Goal: Navigation & Orientation: Go to known website

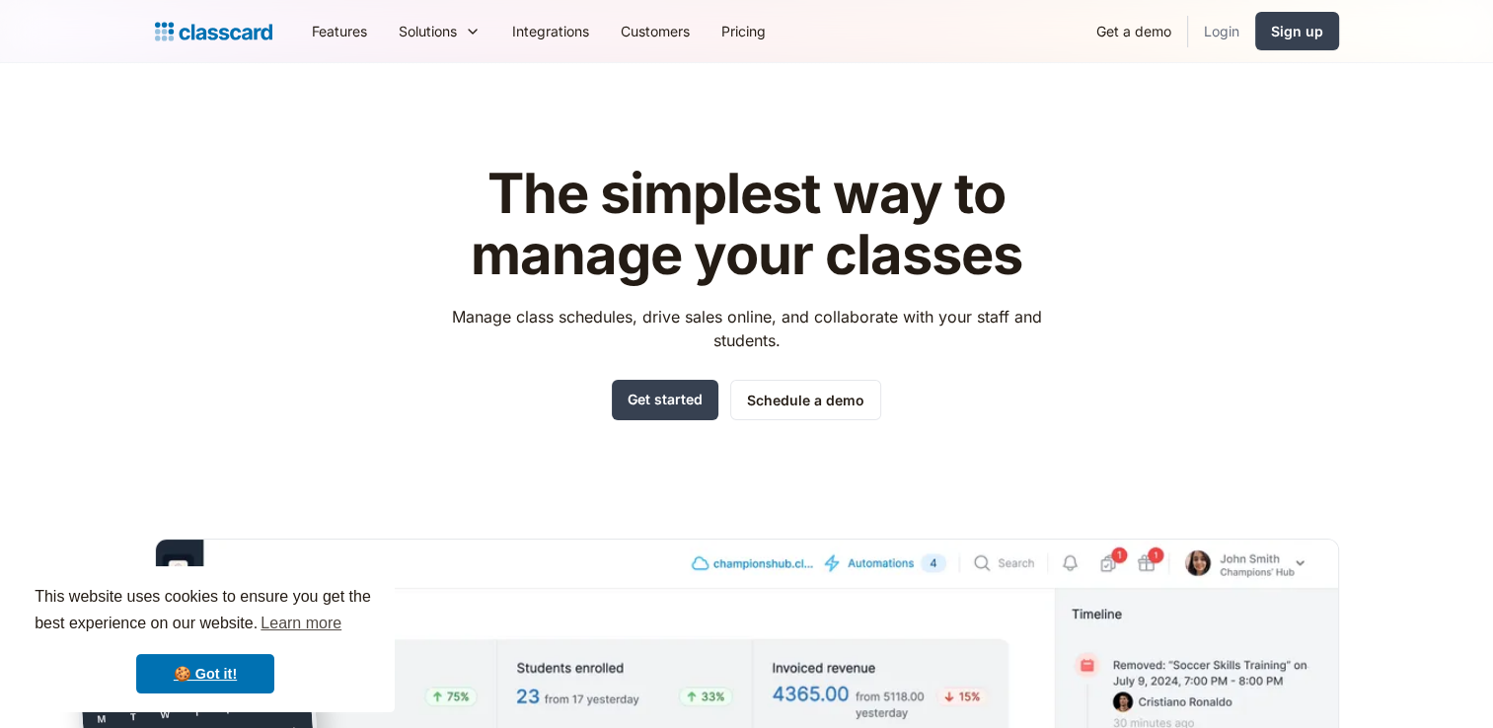
click at [1215, 32] on link "Login" at bounding box center [1221, 31] width 67 height 44
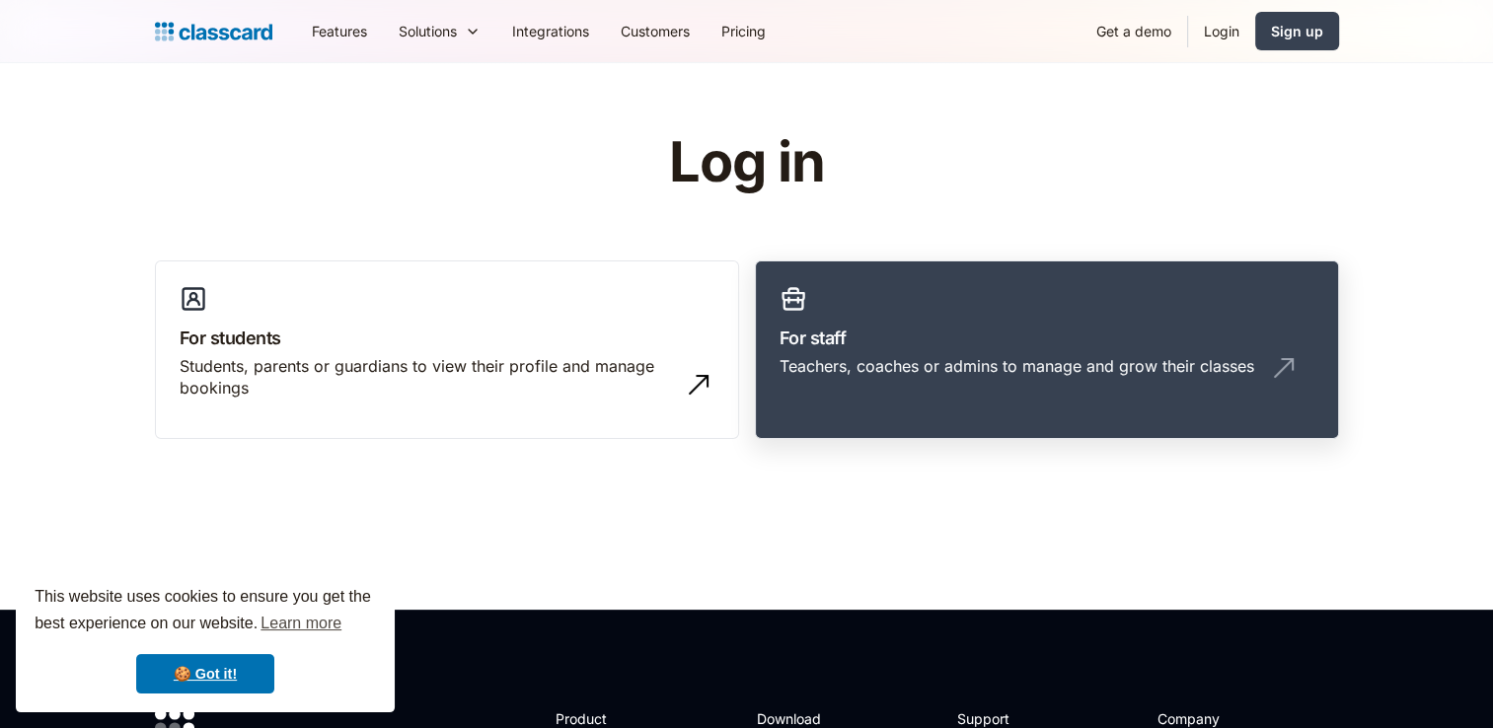
click at [931, 333] on h3 "For staff" at bounding box center [1046, 338] width 535 height 27
